Goal: Task Accomplishment & Management: Manage account settings

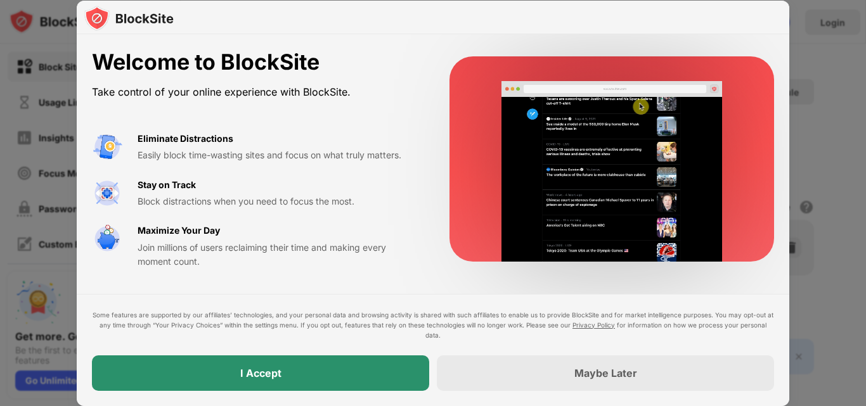
click at [243, 363] on div "I Accept" at bounding box center [260, 373] width 337 height 35
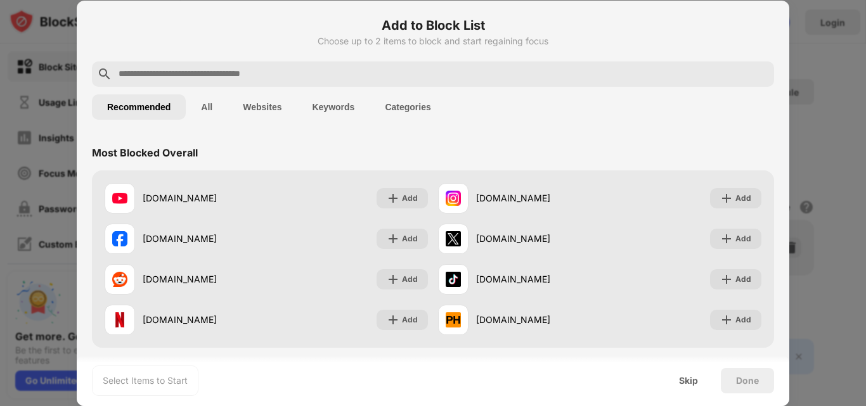
click at [166, 71] on input "text" at bounding box center [443, 74] width 652 height 15
paste input "**********"
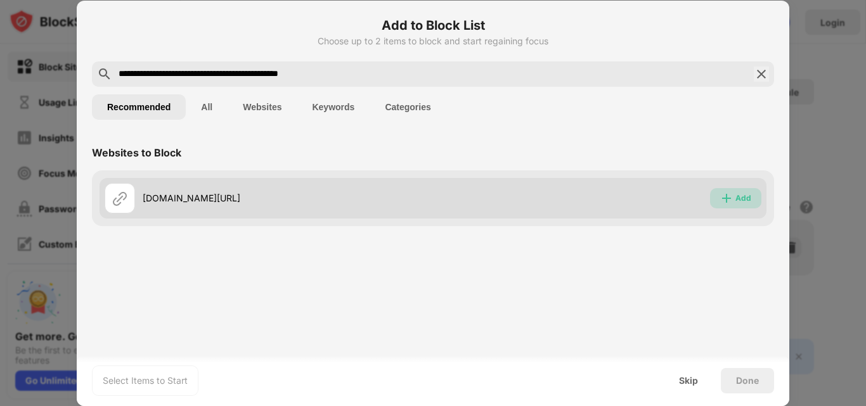
click at [724, 196] on img at bounding box center [726, 198] width 13 height 13
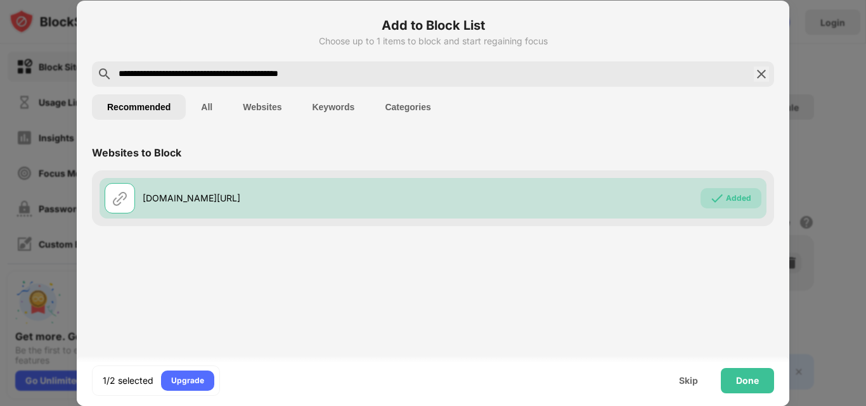
click at [169, 102] on button "Recommended" at bounding box center [139, 106] width 94 height 25
click at [259, 108] on button "Websites" at bounding box center [262, 106] width 69 height 25
click at [207, 103] on button "All" at bounding box center [207, 106] width 42 height 25
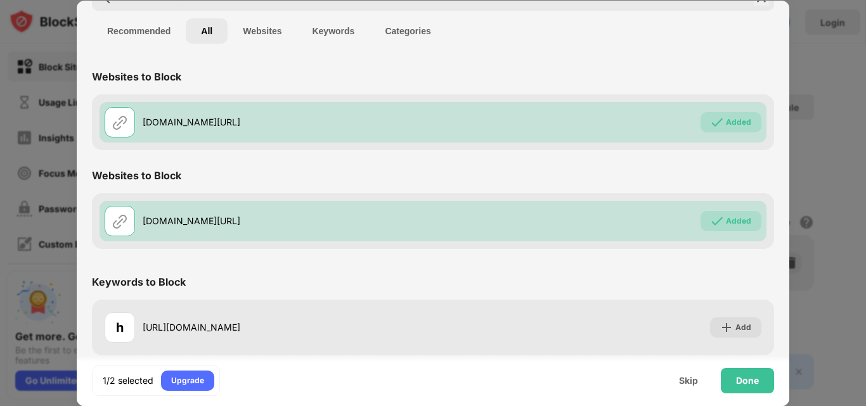
scroll to position [81, 0]
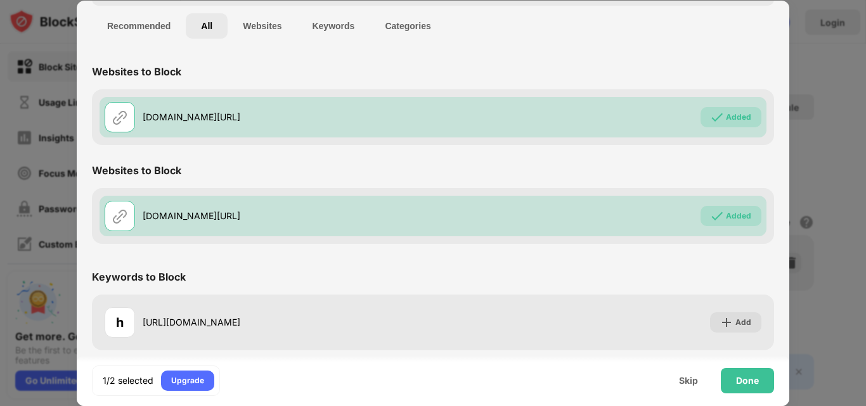
click at [326, 22] on button "Keywords" at bounding box center [333, 25] width 73 height 25
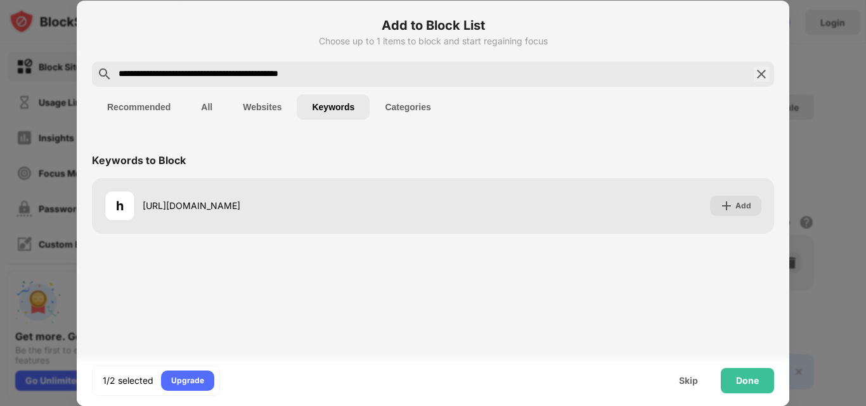
drag, startPoint x: 310, startPoint y: 76, endPoint x: 65, endPoint y: 84, distance: 244.8
click at [65, 406] on div "**********" at bounding box center [433, 406] width 866 height 0
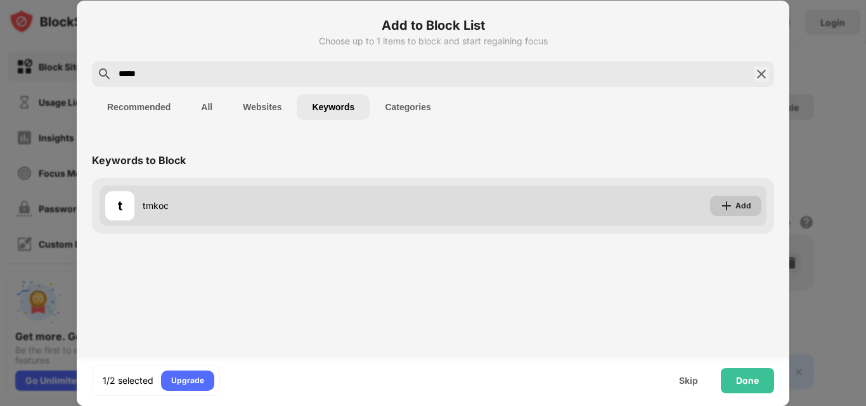
type input "*****"
click at [736, 203] on div "Add" at bounding box center [743, 206] width 16 height 13
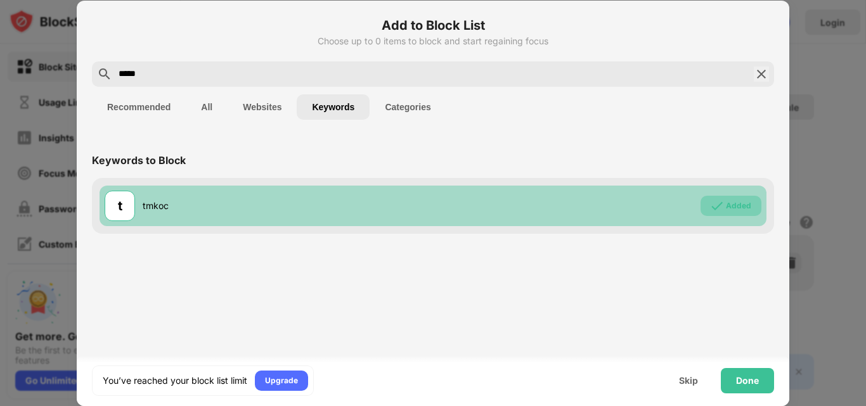
click at [720, 206] on img at bounding box center [716, 206] width 13 height 13
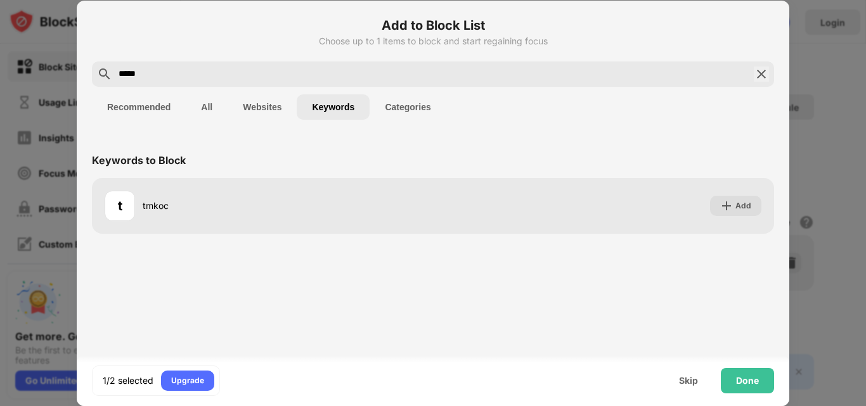
click at [262, 110] on button "Websites" at bounding box center [262, 106] width 69 height 25
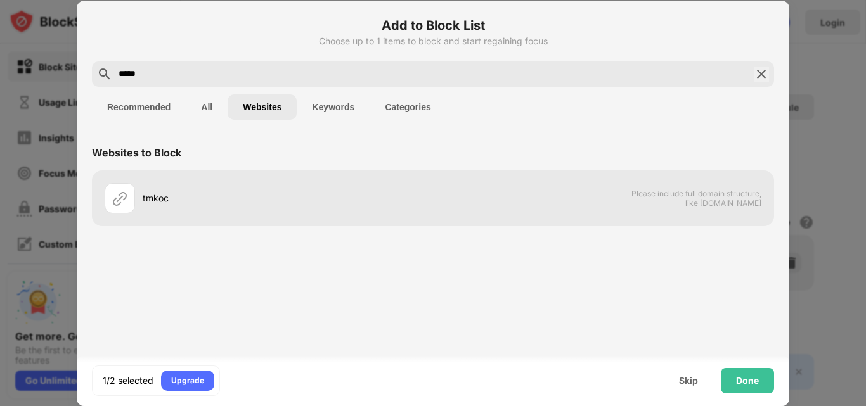
click at [207, 108] on button "All" at bounding box center [207, 106] width 42 height 25
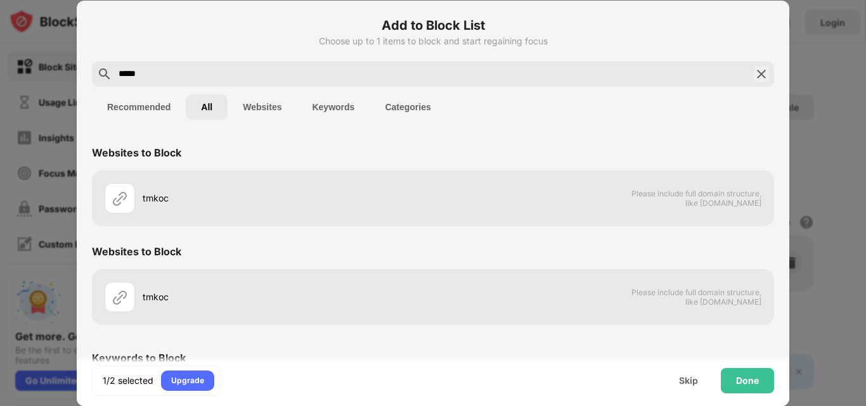
click at [145, 103] on button "Recommended" at bounding box center [139, 106] width 94 height 25
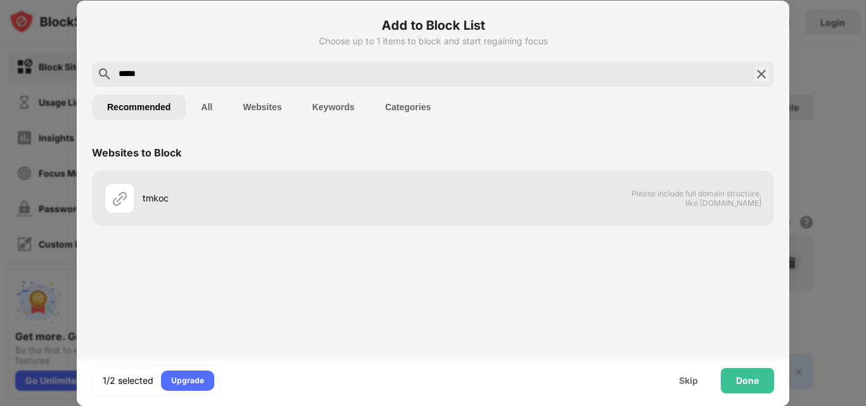
click at [190, 109] on button "All" at bounding box center [207, 106] width 42 height 25
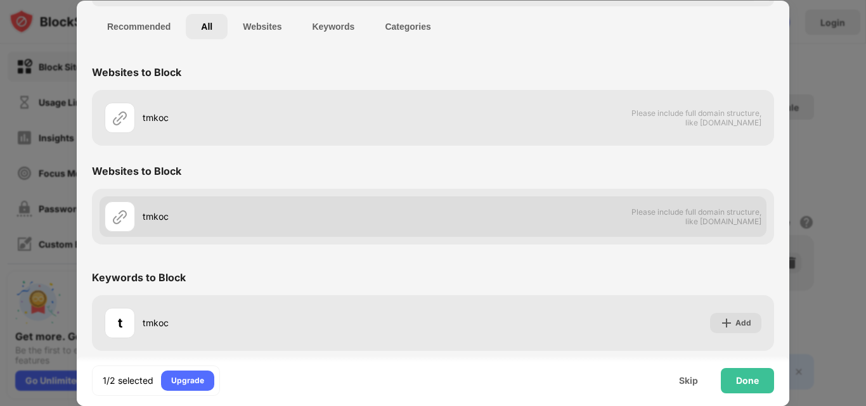
scroll to position [81, 0]
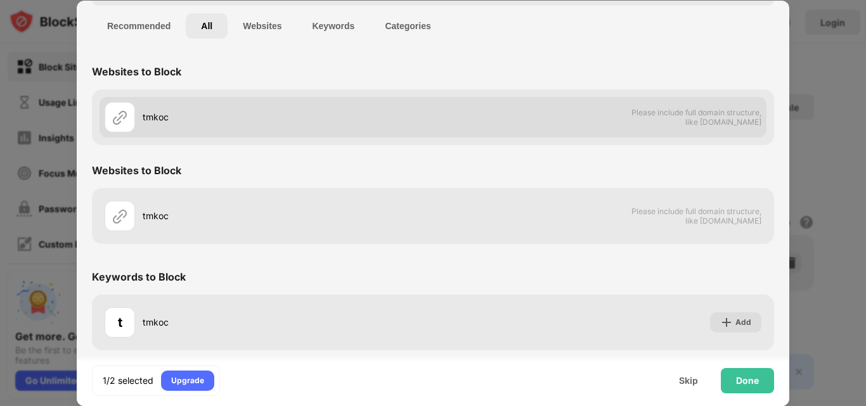
click at [677, 117] on span "Please include full domain structure, like [DOMAIN_NAME]" at bounding box center [696, 117] width 131 height 19
click at [325, 118] on div "tmkoc" at bounding box center [288, 116] width 290 height 13
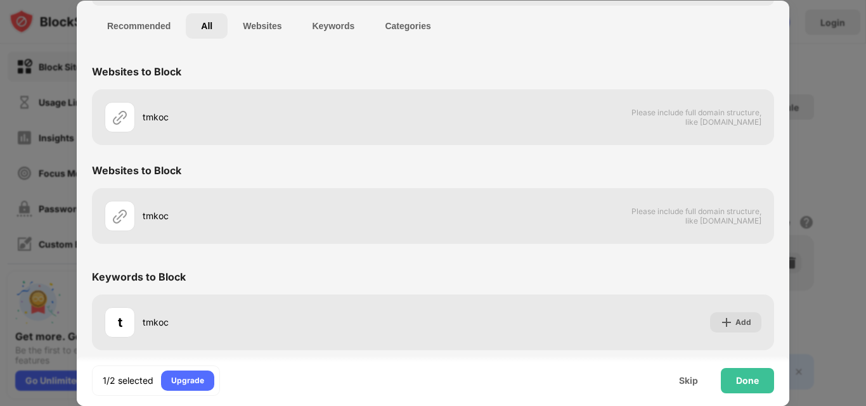
click at [278, 22] on button "Websites" at bounding box center [262, 25] width 69 height 25
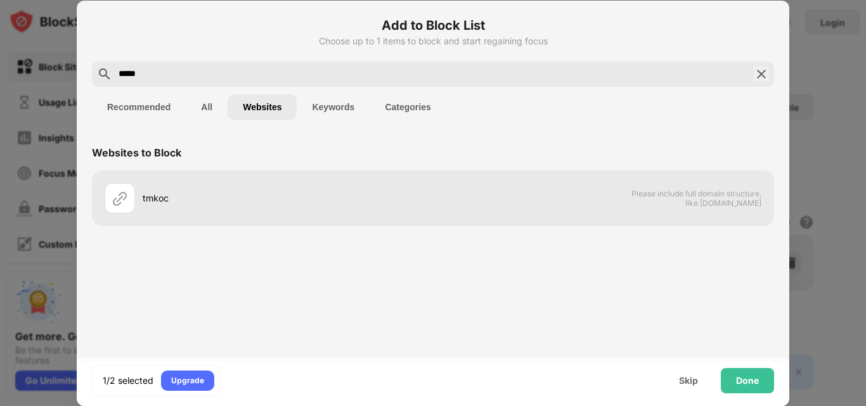
click at [274, 68] on input "*****" at bounding box center [432, 74] width 631 height 15
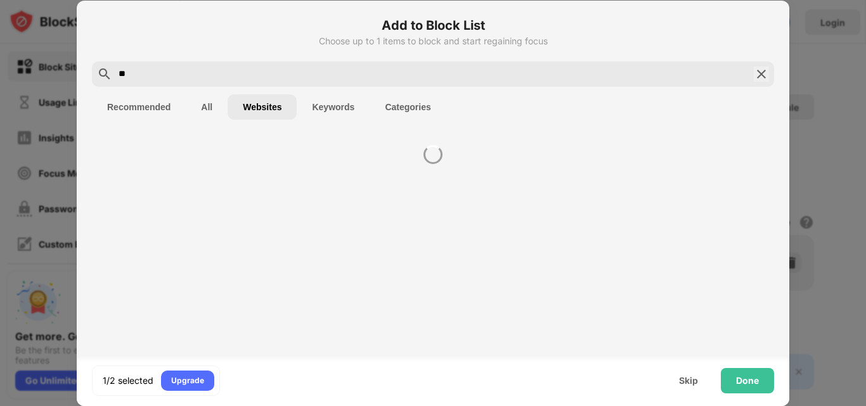
type input "*"
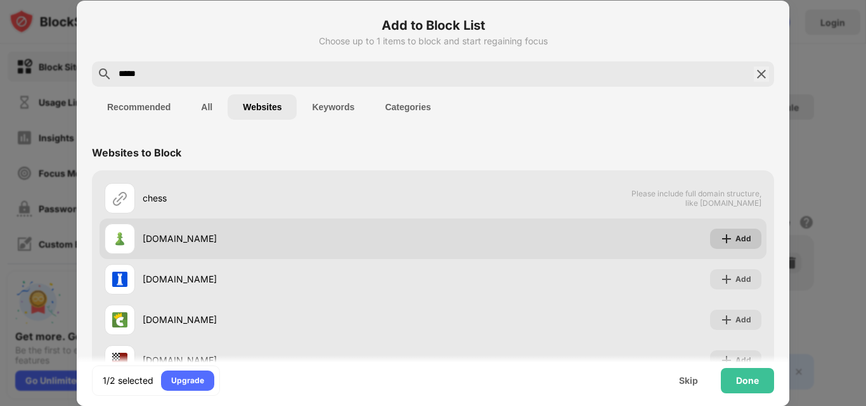
type input "*****"
click at [720, 237] on img at bounding box center [726, 239] width 13 height 13
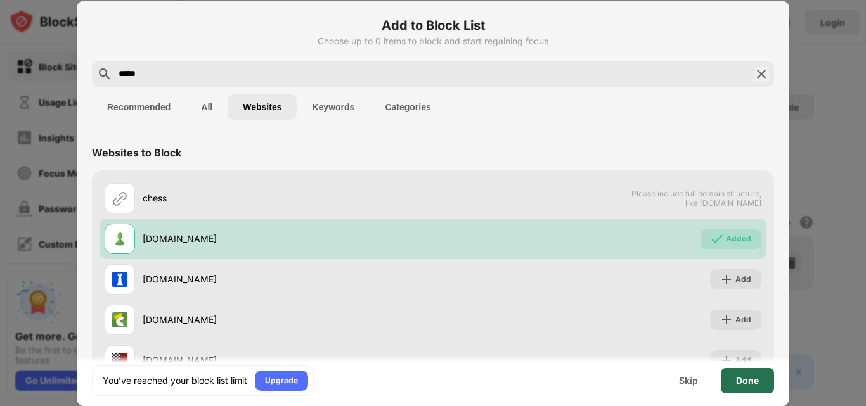
click at [741, 383] on div "Done" at bounding box center [747, 381] width 23 height 10
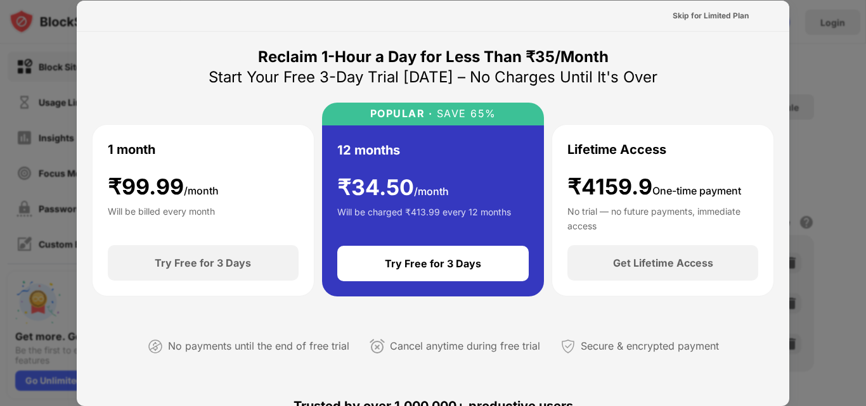
click at [825, 228] on div at bounding box center [433, 203] width 866 height 406
click at [675, 11] on div "Skip for Limited Plan" at bounding box center [710, 16] width 76 height 13
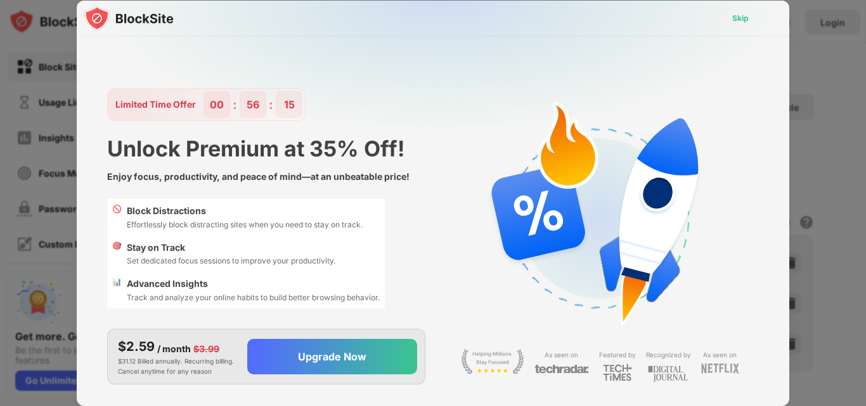
click at [741, 20] on div "Skip" at bounding box center [740, 18] width 16 height 13
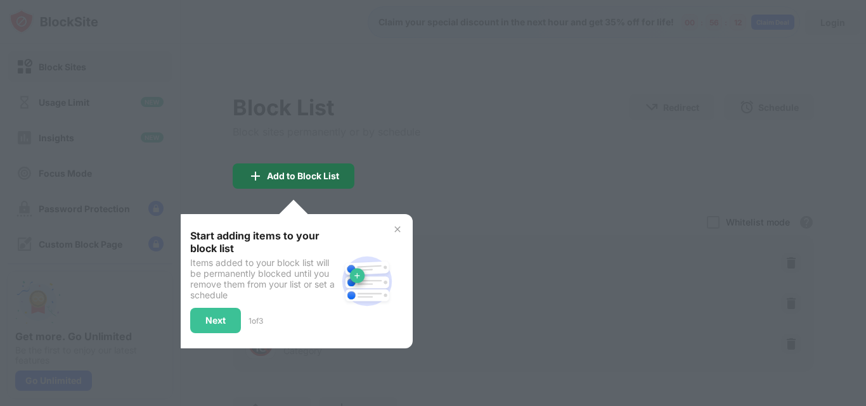
click at [299, 167] on div "Add to Block List" at bounding box center [294, 176] width 122 height 25
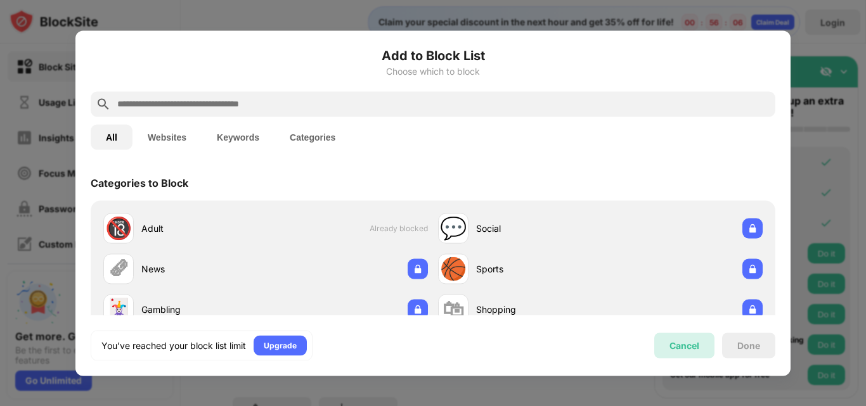
click at [665, 338] on div "Cancel" at bounding box center [684, 345] width 60 height 25
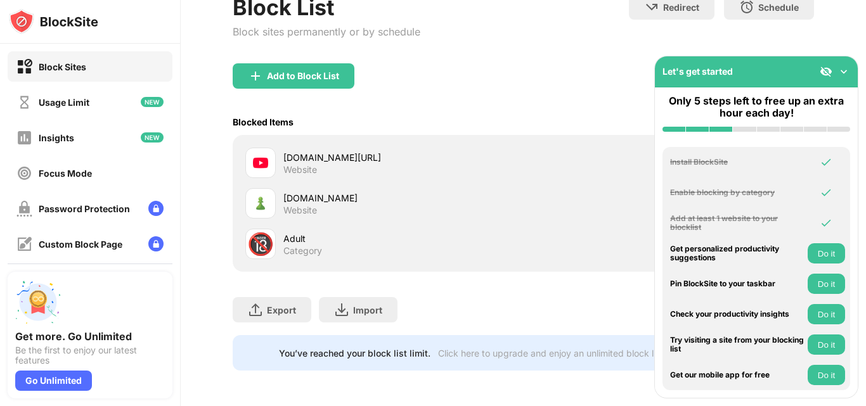
scroll to position [110, 0]
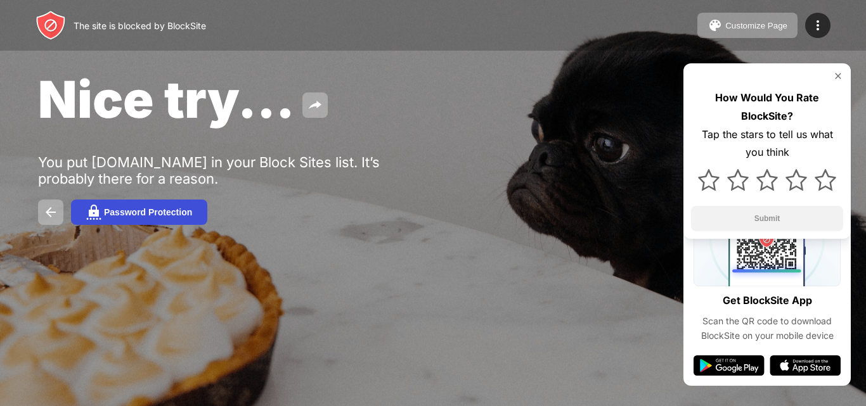
click at [150, 212] on div "Password Protection" at bounding box center [148, 212] width 88 height 10
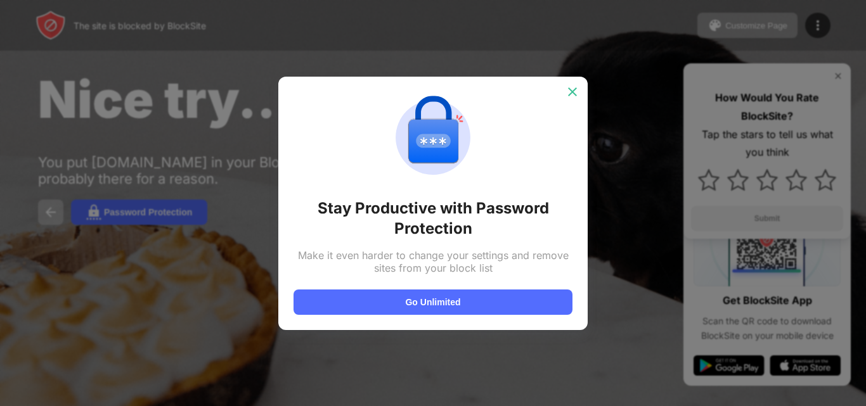
click at [572, 87] on img at bounding box center [572, 92] width 13 height 13
